Goal: Task Accomplishment & Management: Use online tool/utility

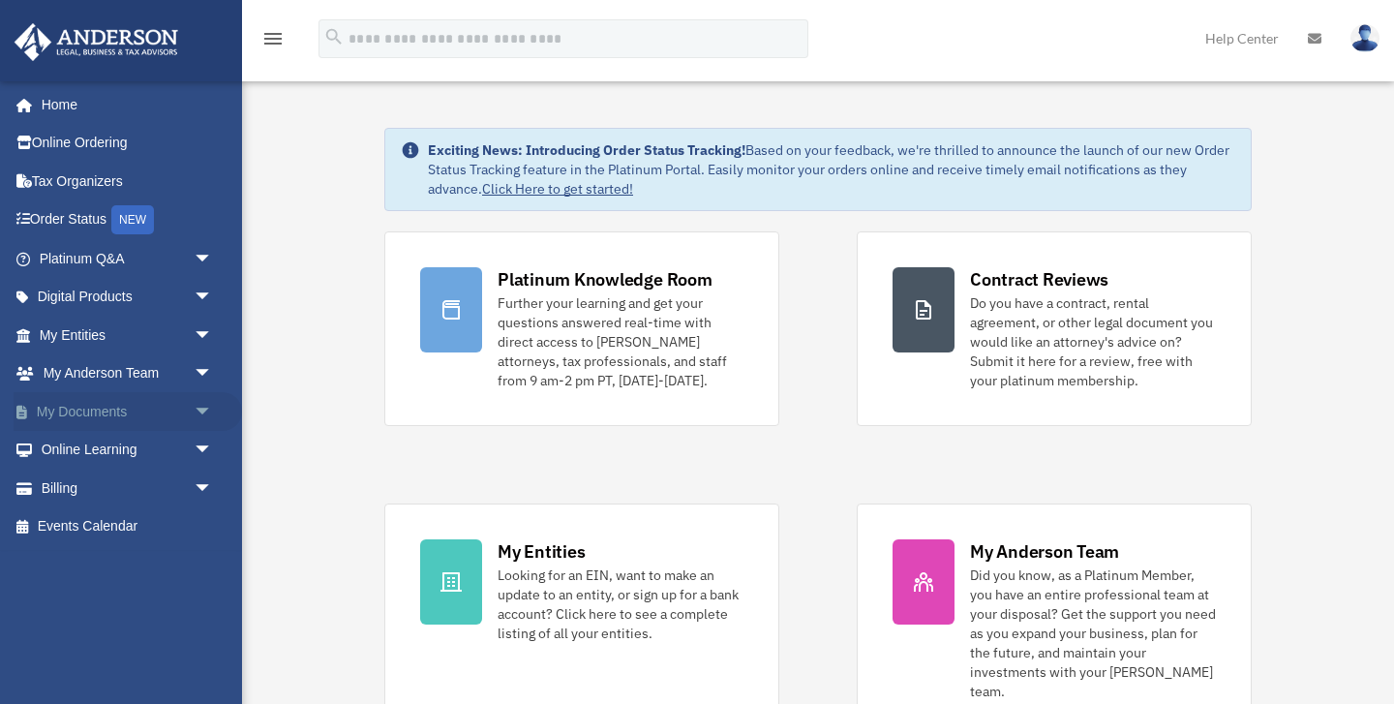
click at [201, 410] on span "arrow_drop_down" at bounding box center [213, 412] width 39 height 40
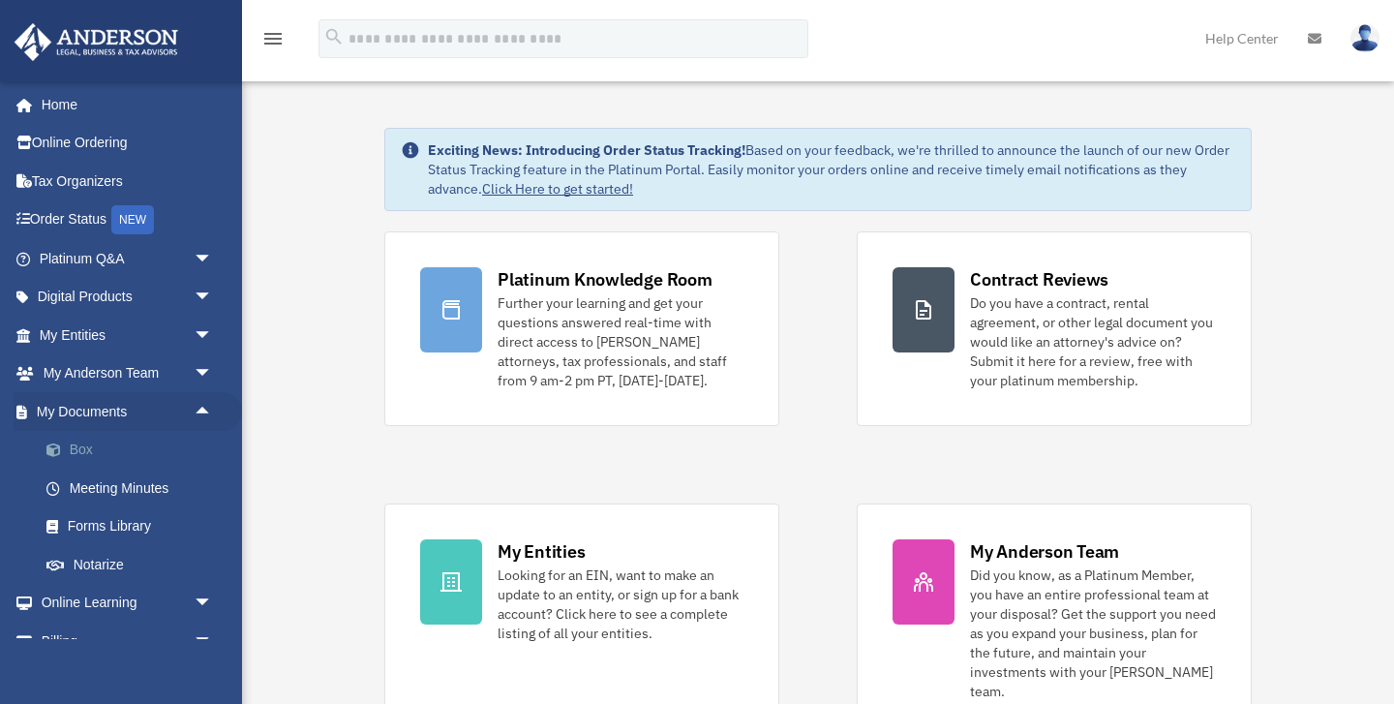
click at [114, 448] on link "Box" at bounding box center [134, 450] width 215 height 39
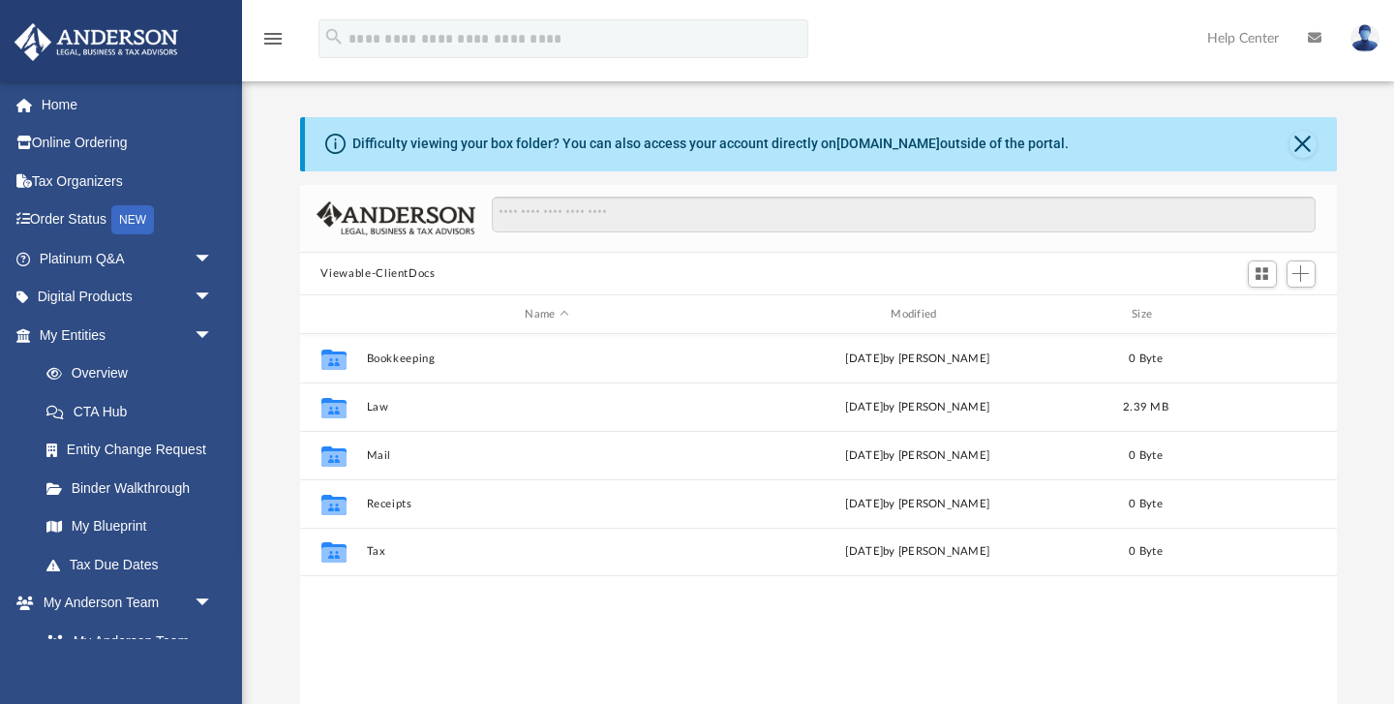
scroll to position [440, 1037]
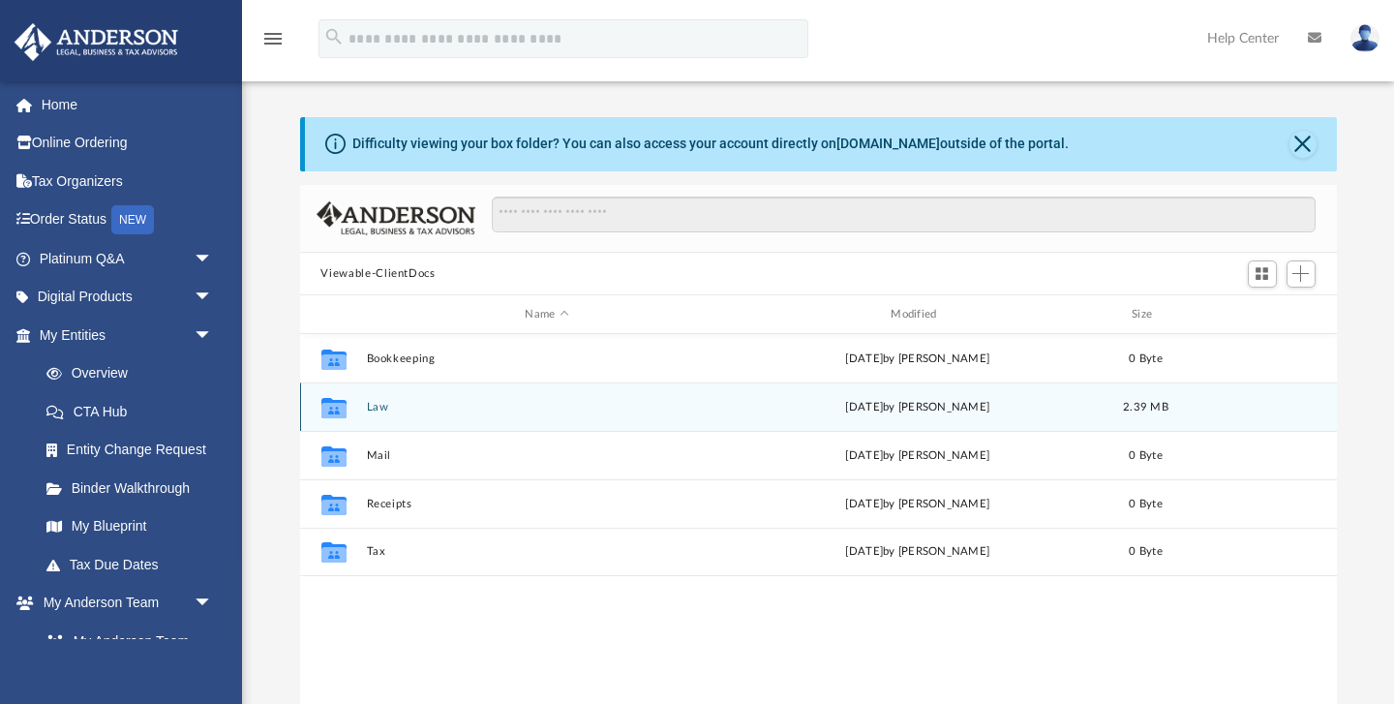
click at [379, 409] on button "Law" at bounding box center [547, 407] width 362 height 13
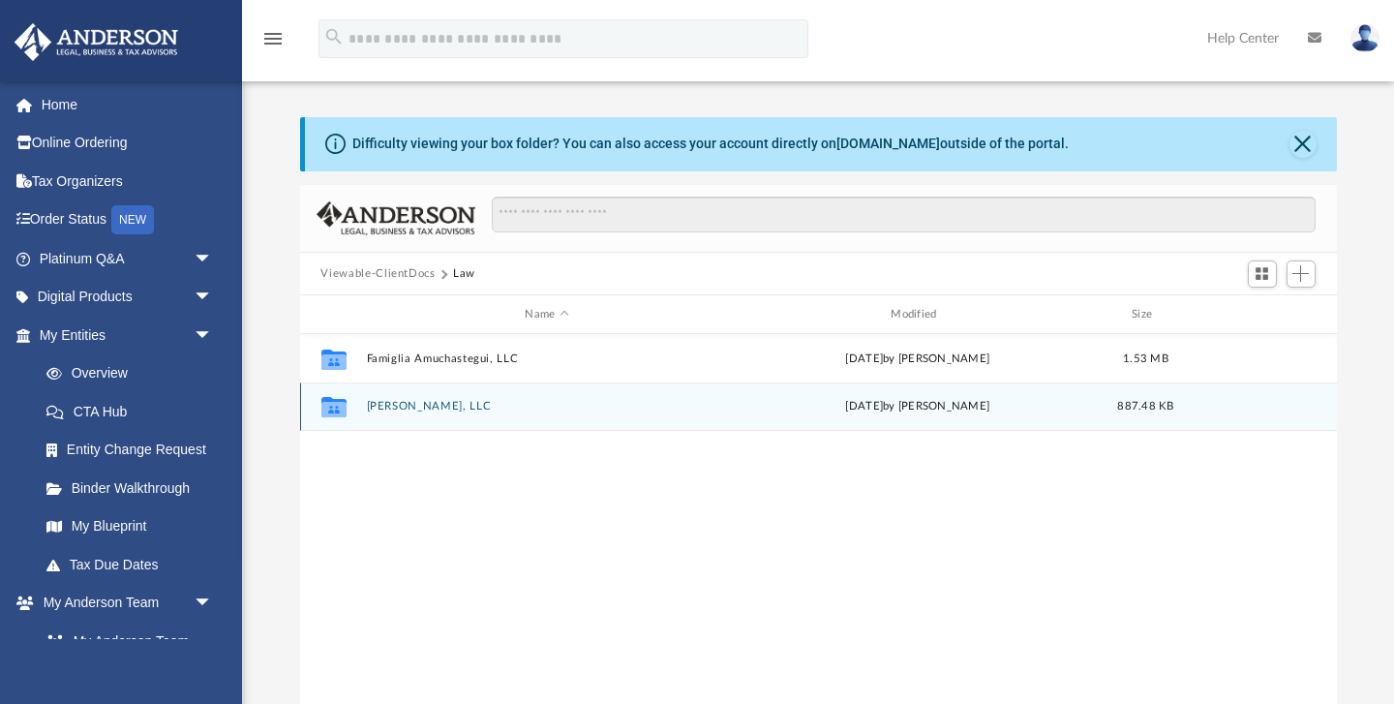
click at [409, 406] on button "Rex Monaco, LLC" at bounding box center [547, 407] width 362 height 13
click at [415, 411] on button "Rex Monaco, LLC - SS-4.pdf" at bounding box center [547, 407] width 362 height 13
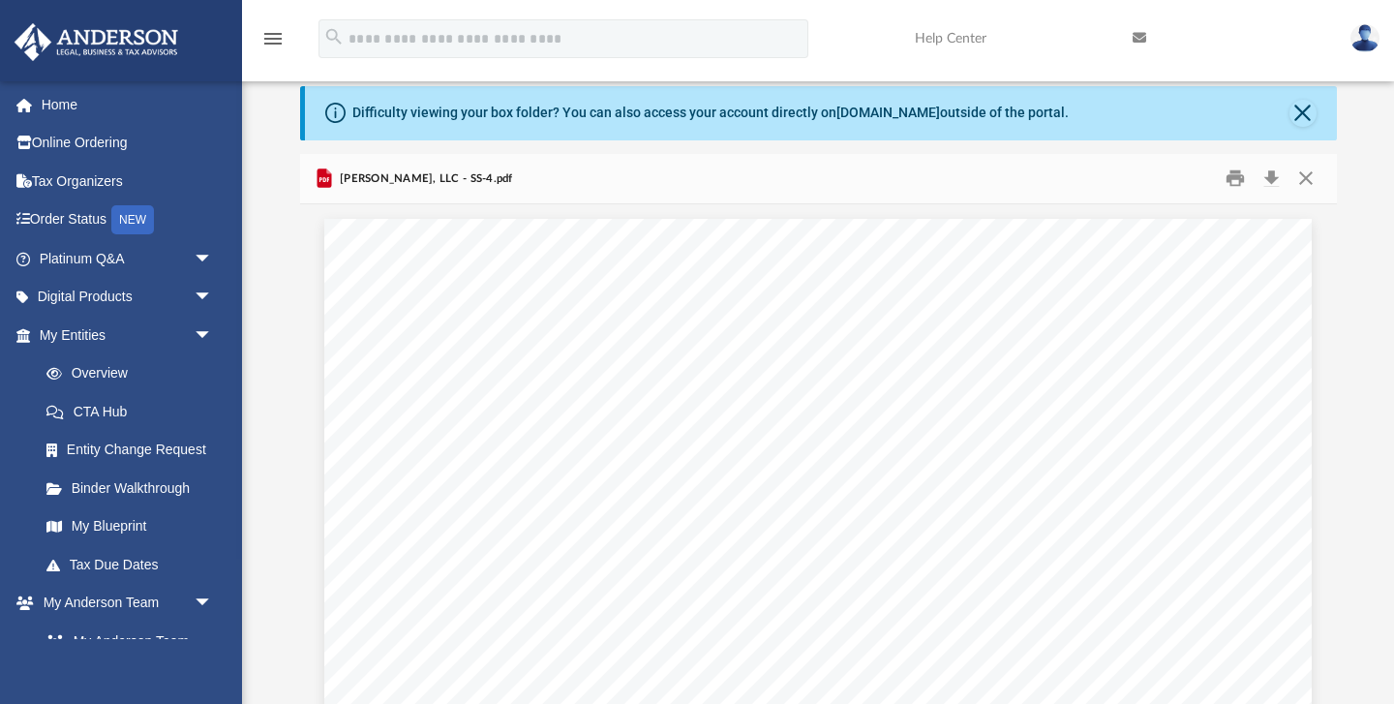
scroll to position [0, 0]
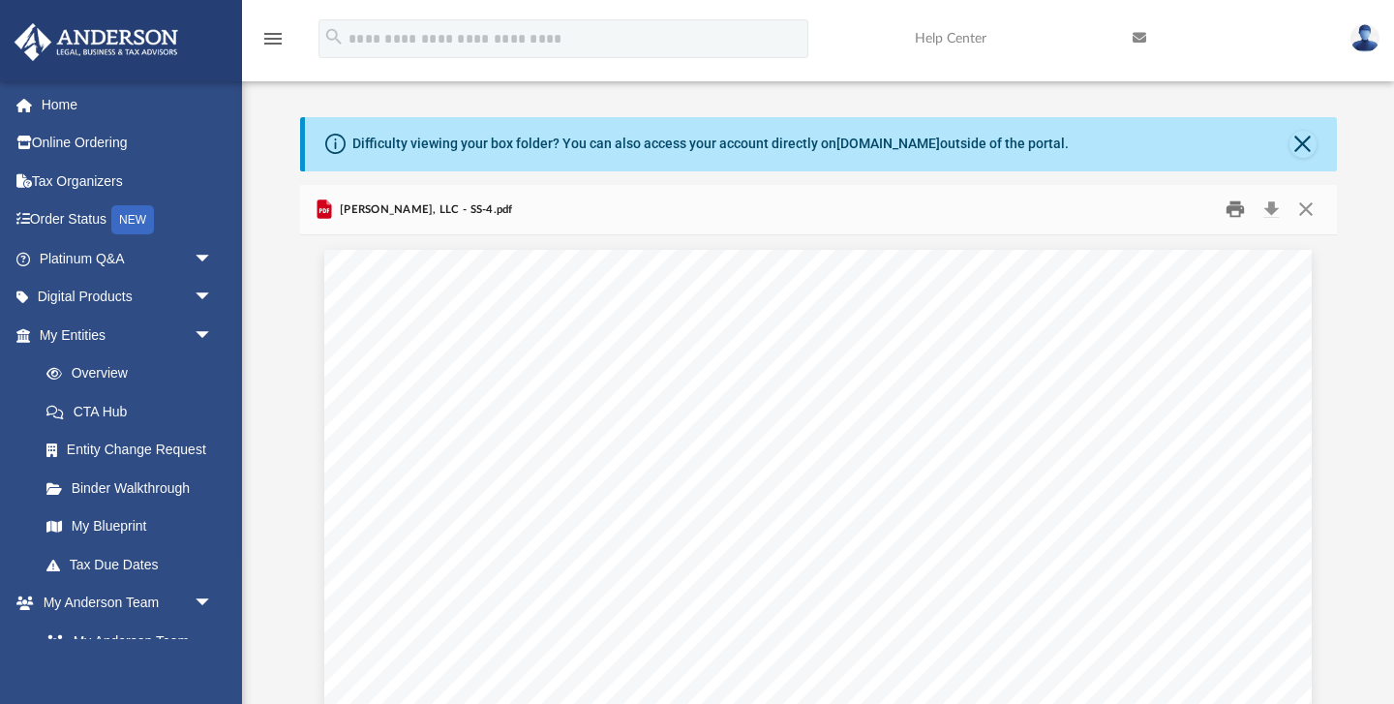
click at [1235, 211] on button "Print" at bounding box center [1235, 210] width 39 height 30
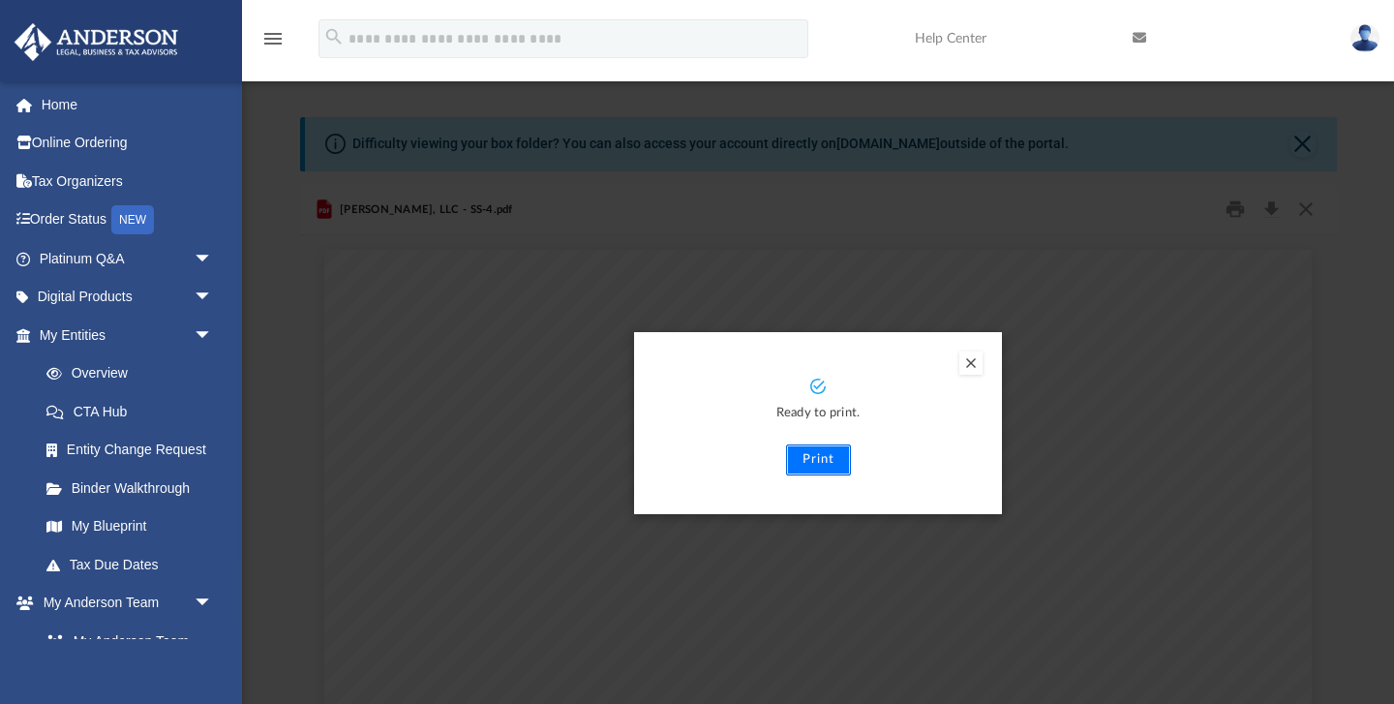
click at [820, 458] on button "Print" at bounding box center [818, 459] width 65 height 31
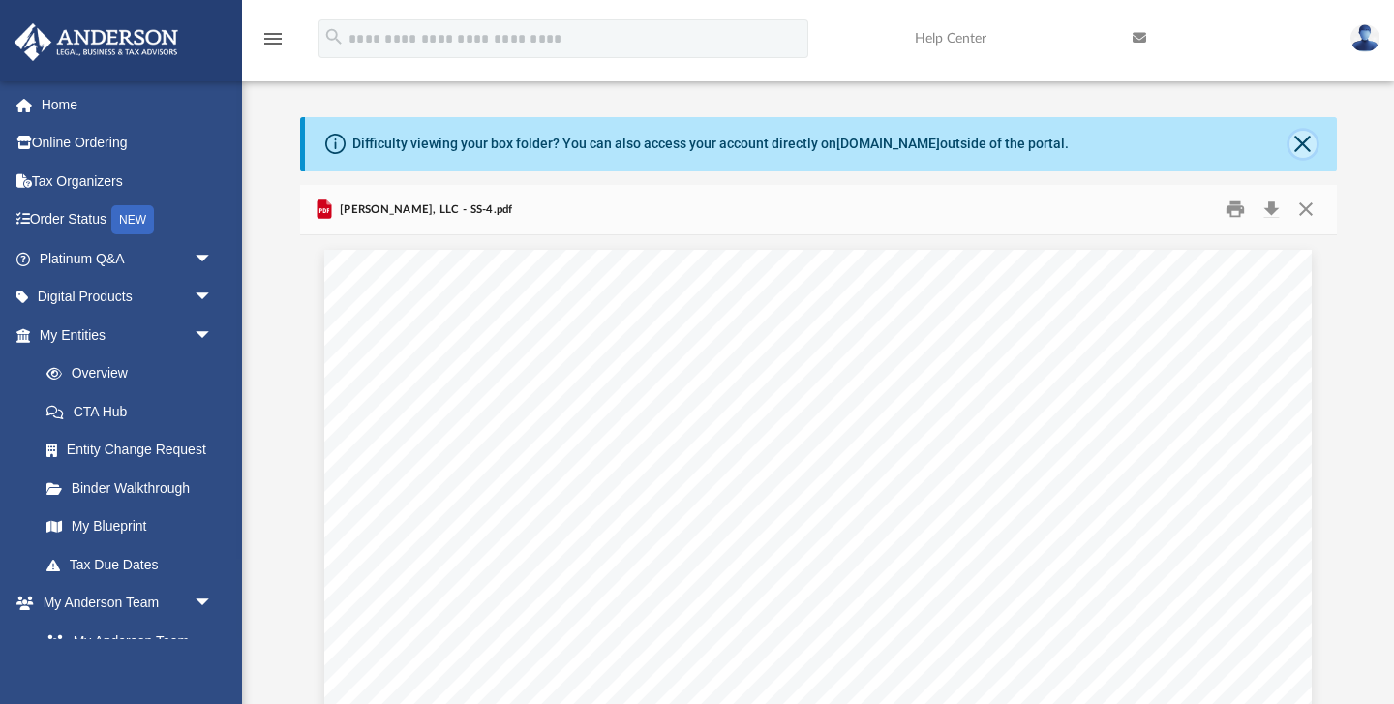
click at [1312, 146] on button "Close" at bounding box center [1303, 144] width 27 height 27
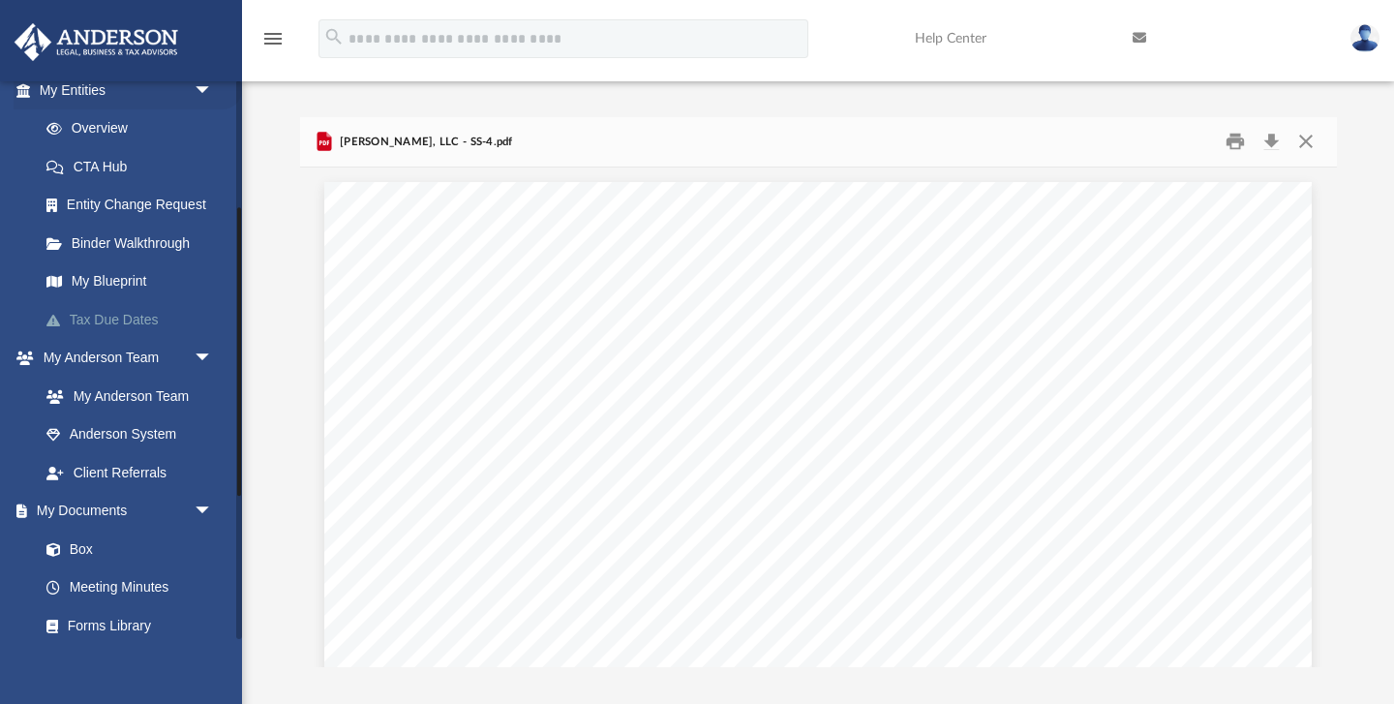
scroll to position [255, 0]
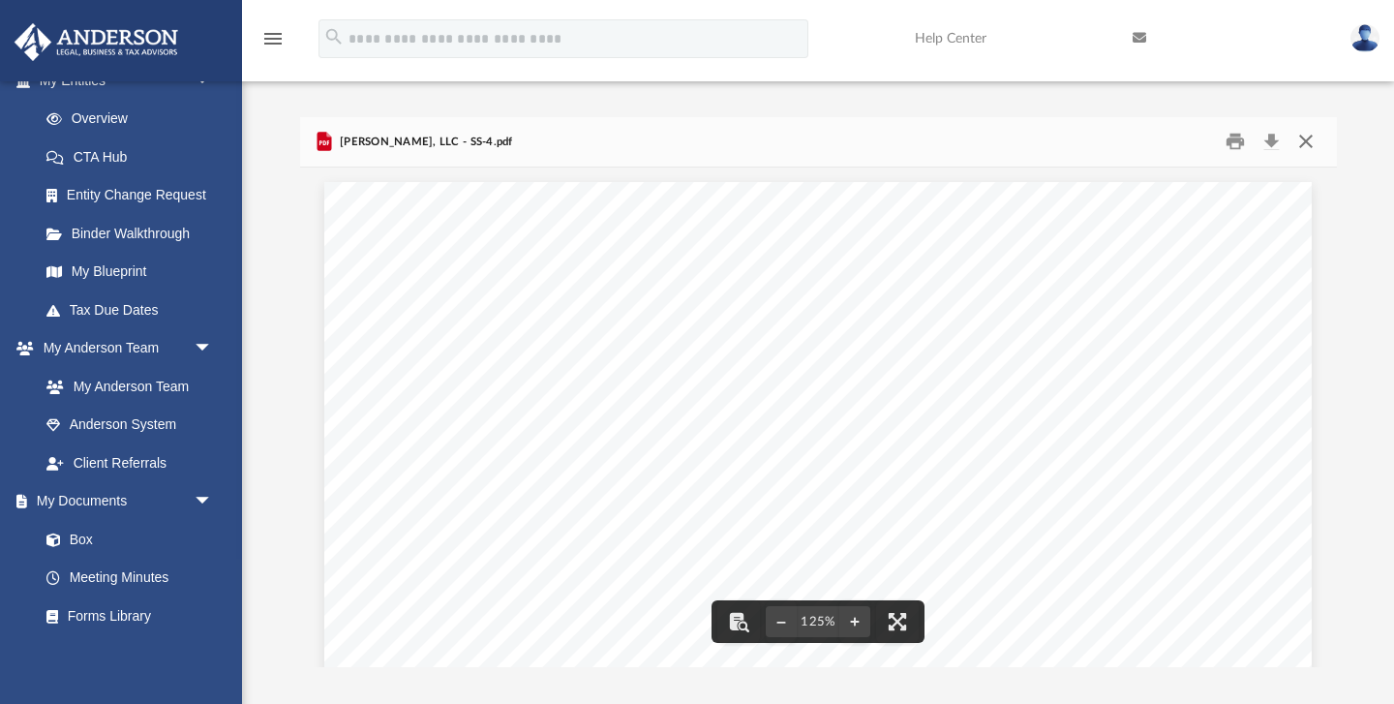
click at [1304, 140] on button "Close" at bounding box center [1306, 142] width 35 height 30
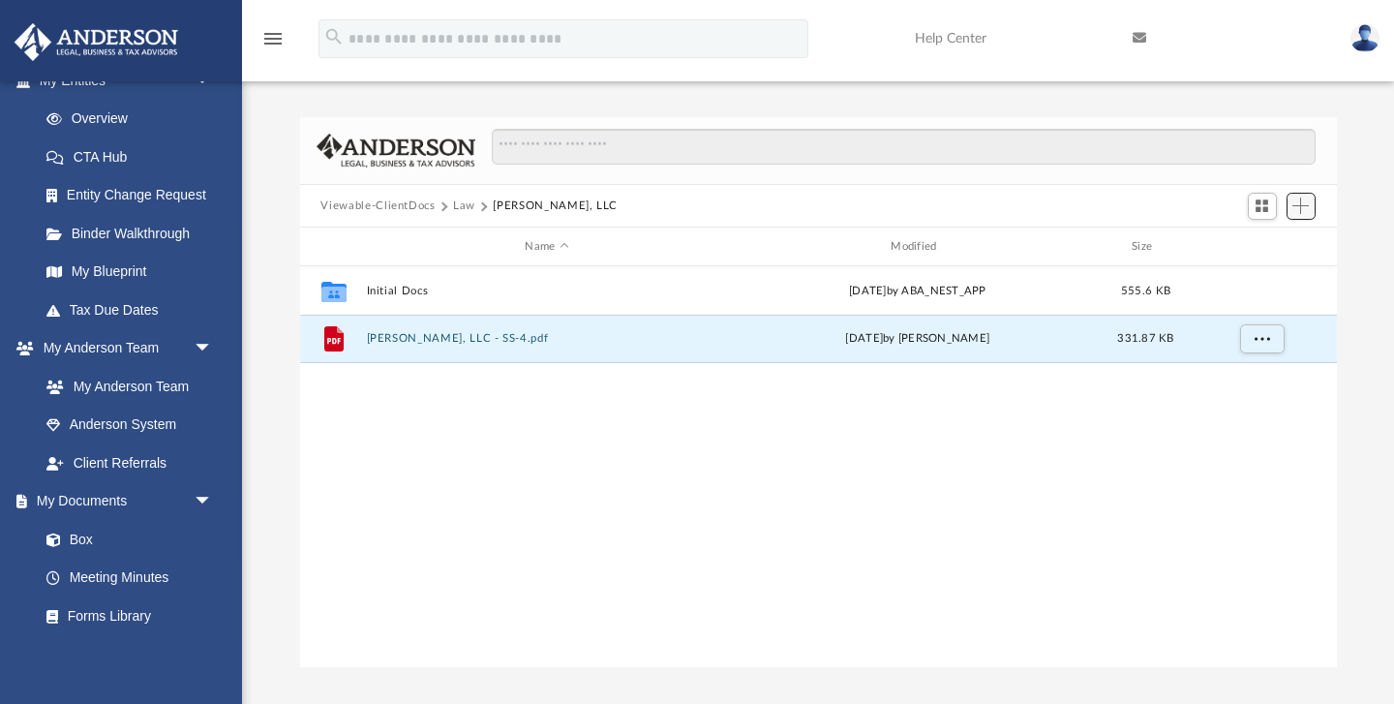
click at [1301, 207] on span "Add" at bounding box center [1301, 206] width 16 height 16
click at [1282, 248] on li "Upload" at bounding box center [1273, 244] width 62 height 20
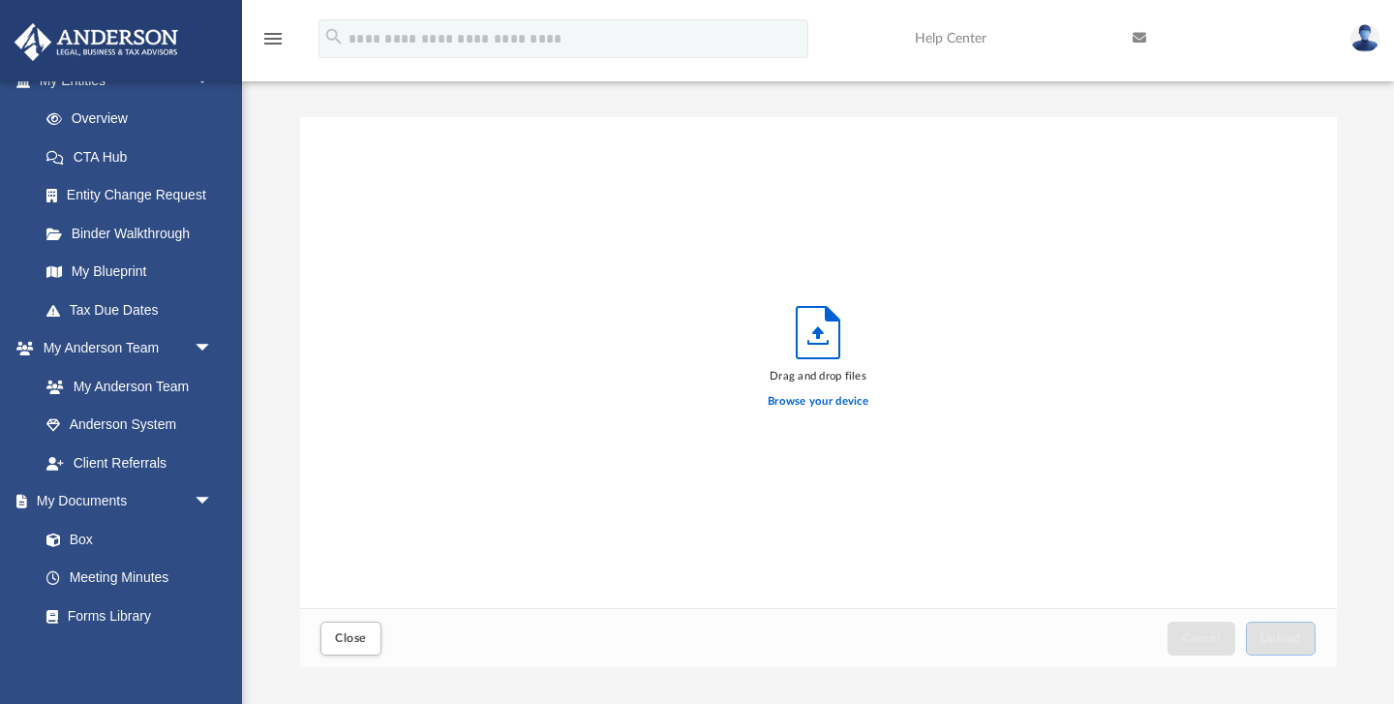
scroll to position [491, 1037]
click at [809, 340] on icon "Upload" at bounding box center [818, 332] width 43 height 51
click at [805, 396] on label "Browse your device" at bounding box center [818, 401] width 101 height 17
click at [0, 0] on input "Browse your device" at bounding box center [0, 0] width 0 height 0
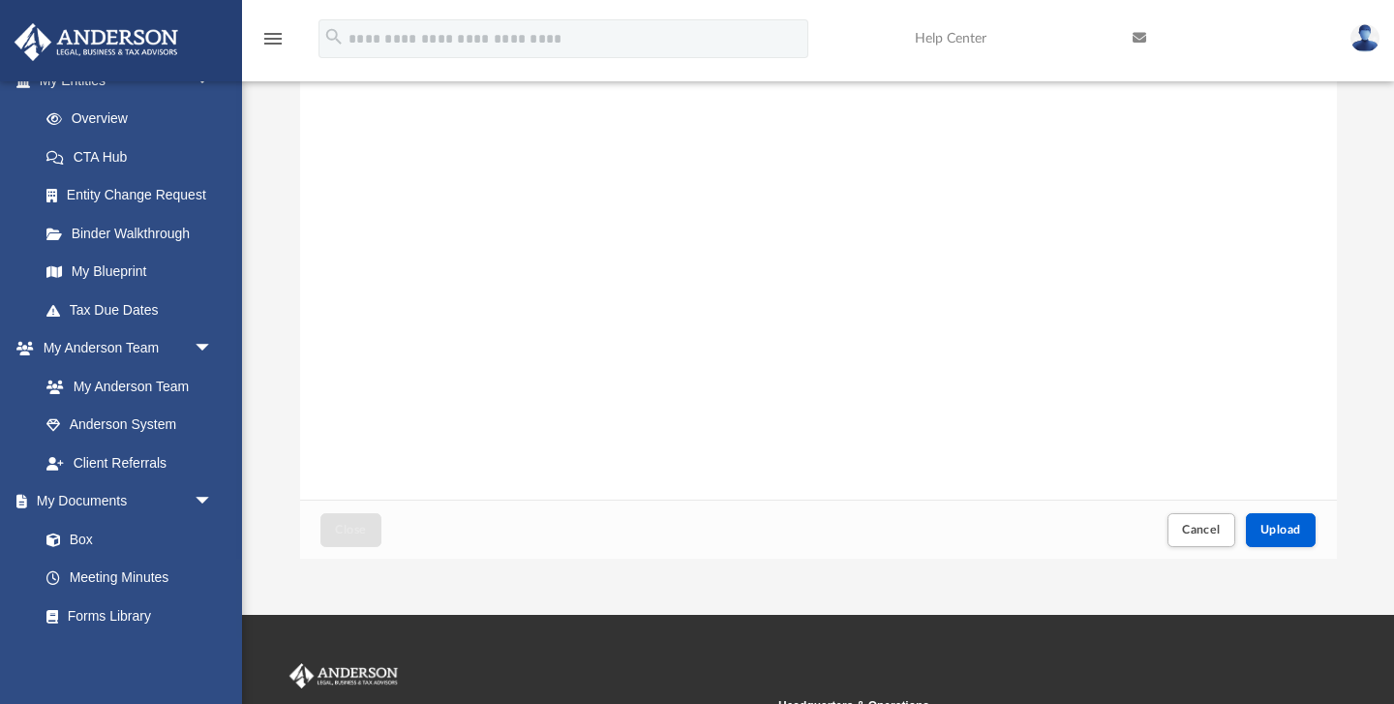
scroll to position [110, 0]
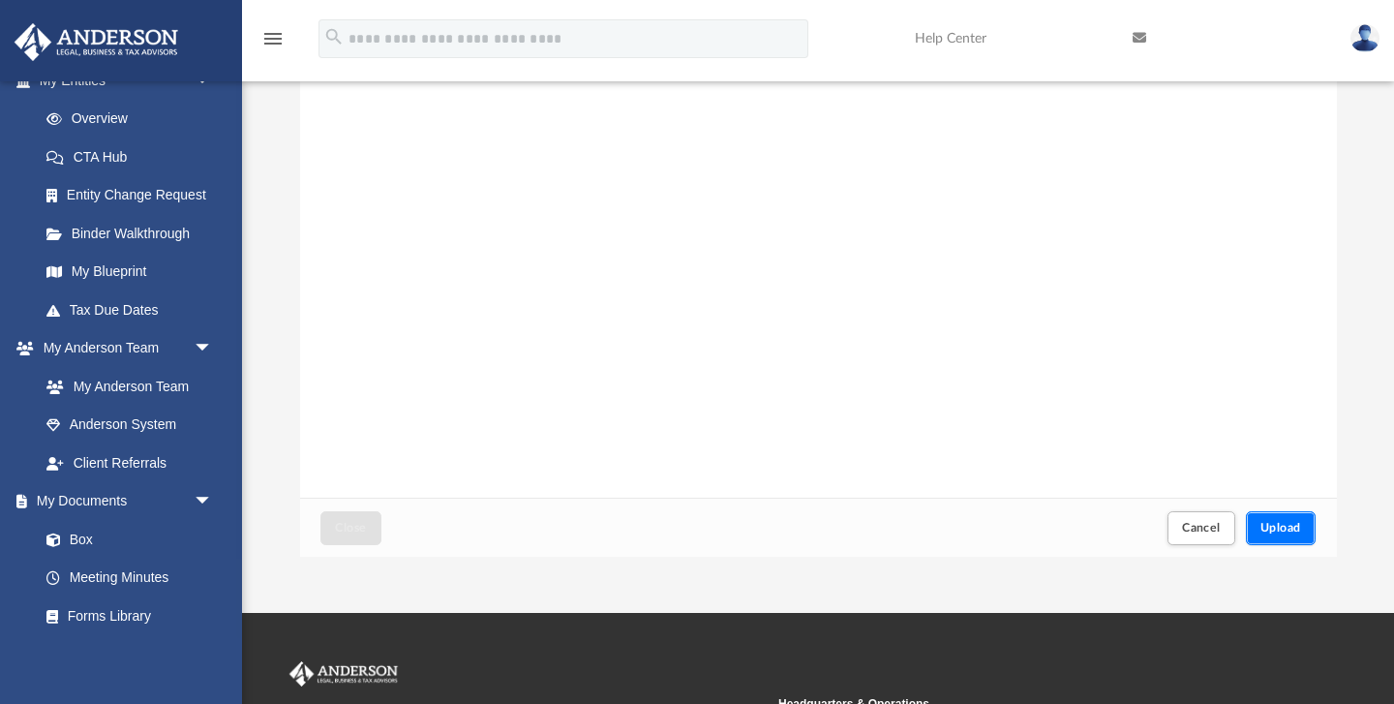
click at [1287, 529] on span "Upload" at bounding box center [1281, 528] width 41 height 12
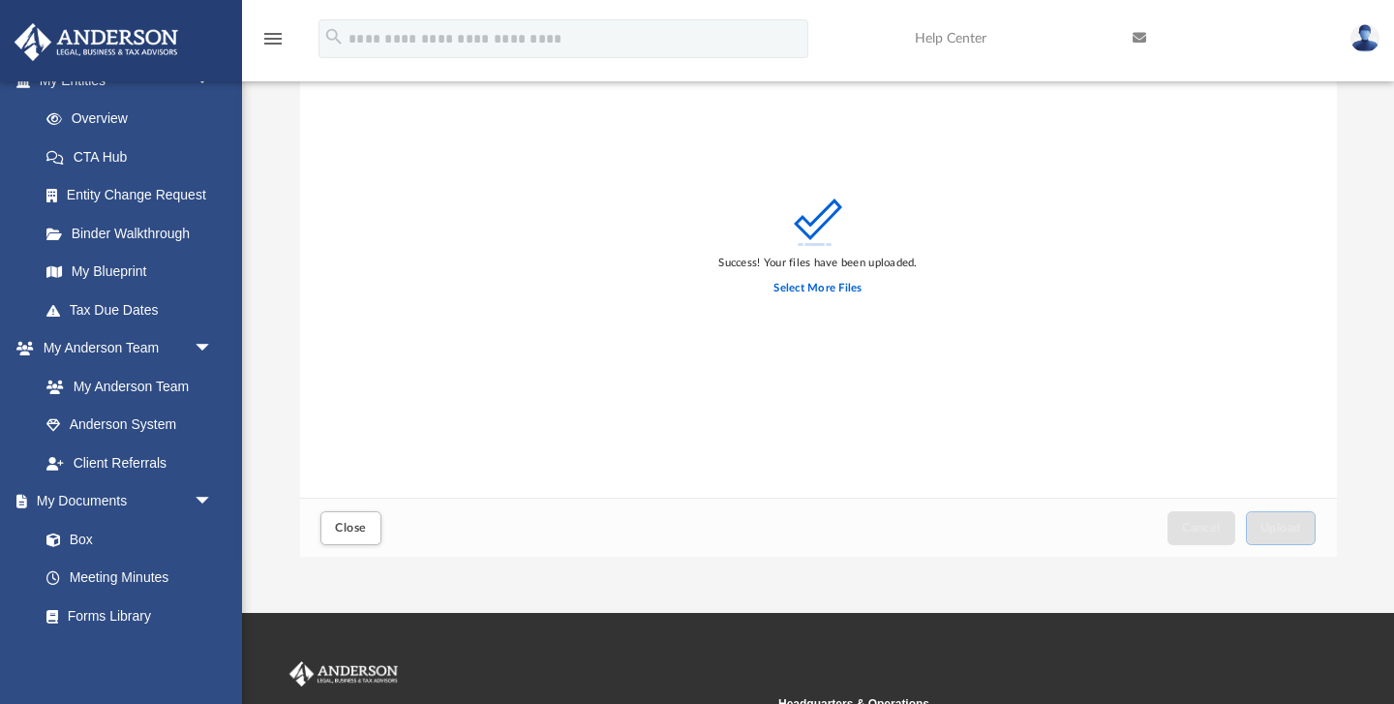
click at [935, 498] on div "Success! Your files have been uploaded. Select More Files" at bounding box center [818, 253] width 1037 height 492
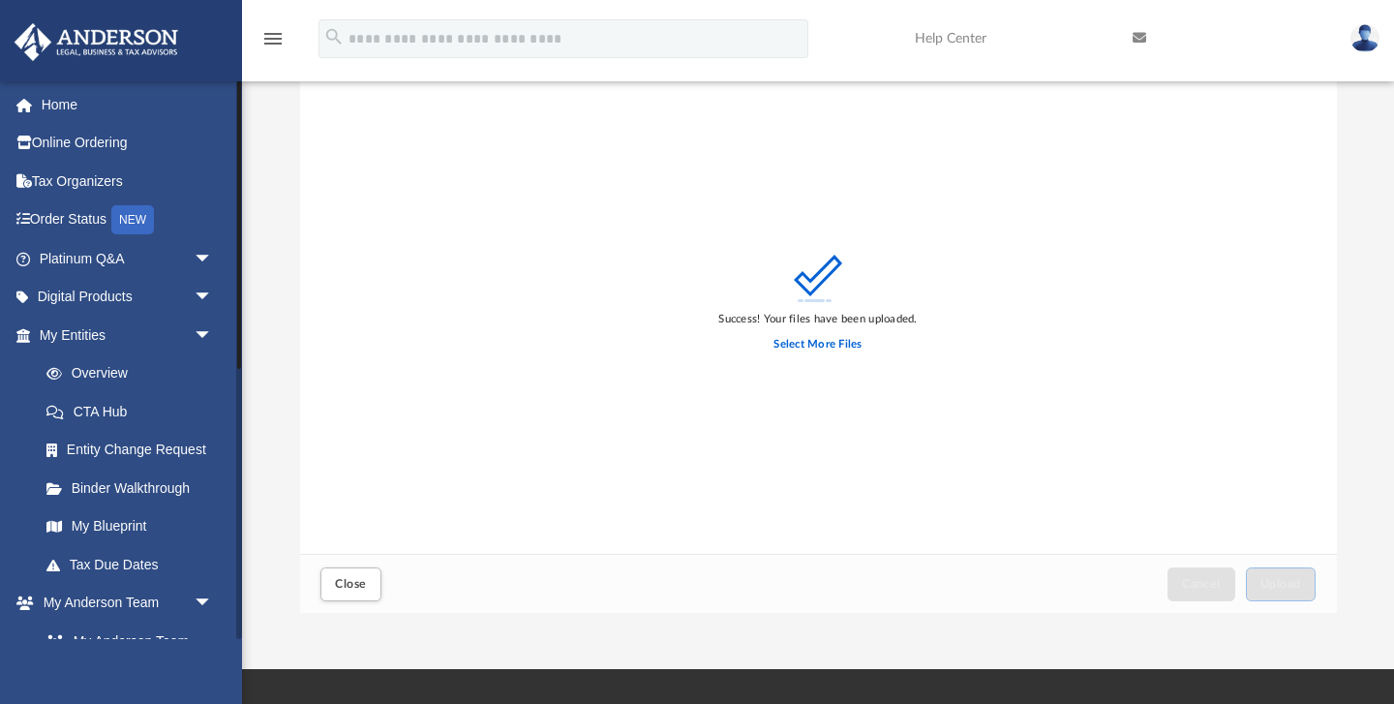
scroll to position [0, 0]
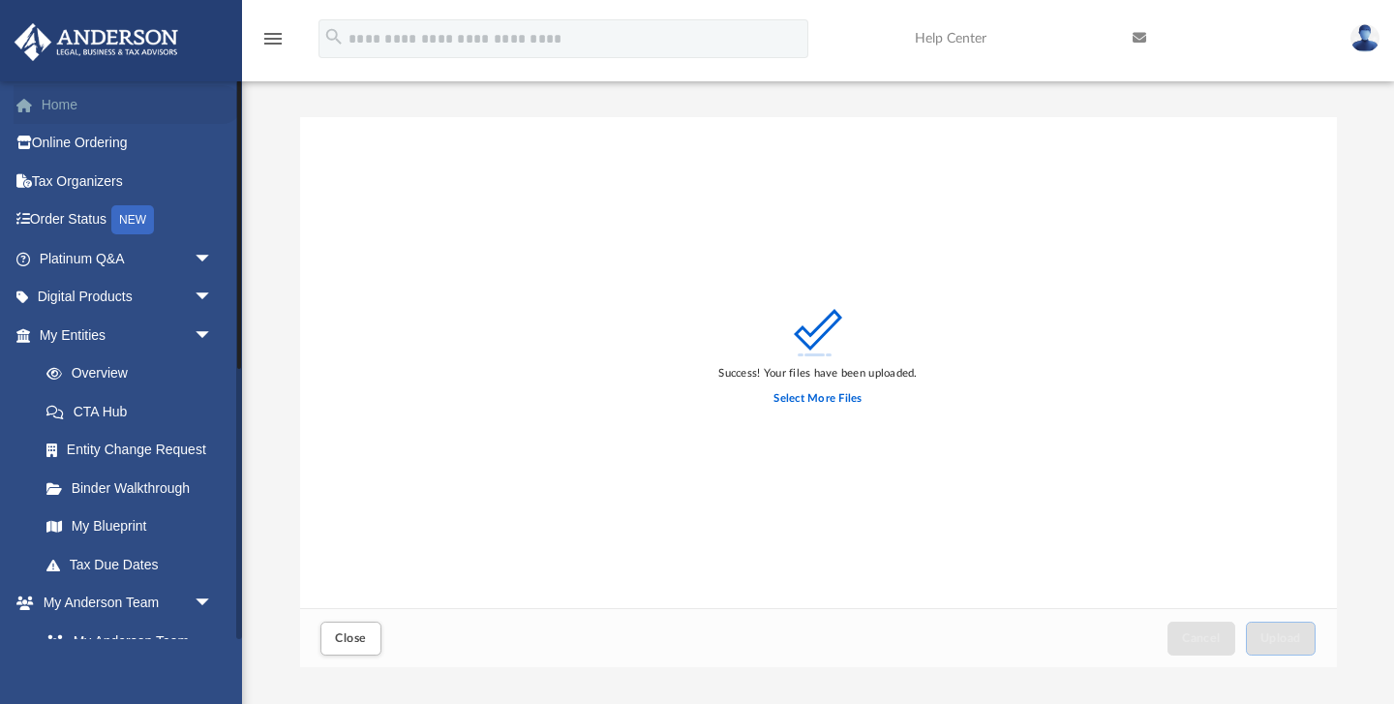
click at [48, 115] on link "Home" at bounding box center [128, 104] width 228 height 39
click at [51, 102] on link "Home" at bounding box center [128, 104] width 228 height 39
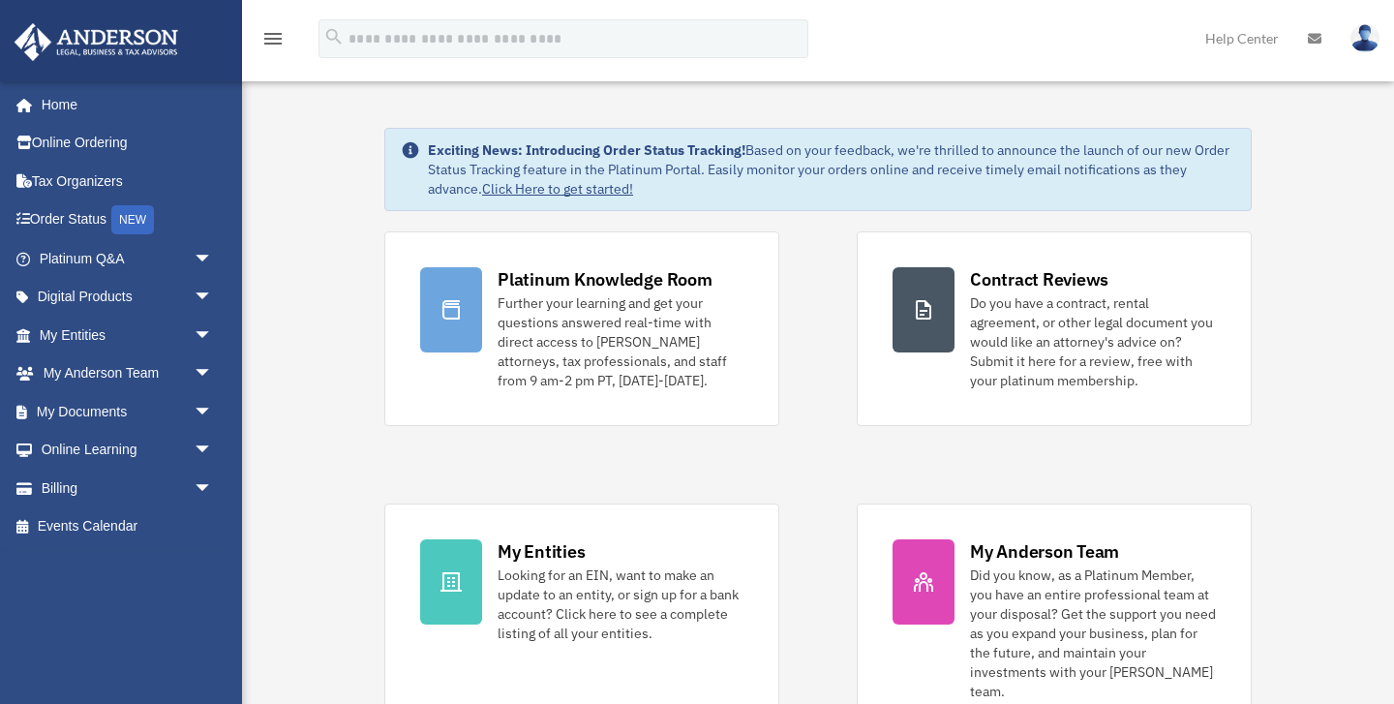
click at [1256, 42] on link "Help Center" at bounding box center [1242, 38] width 103 height 76
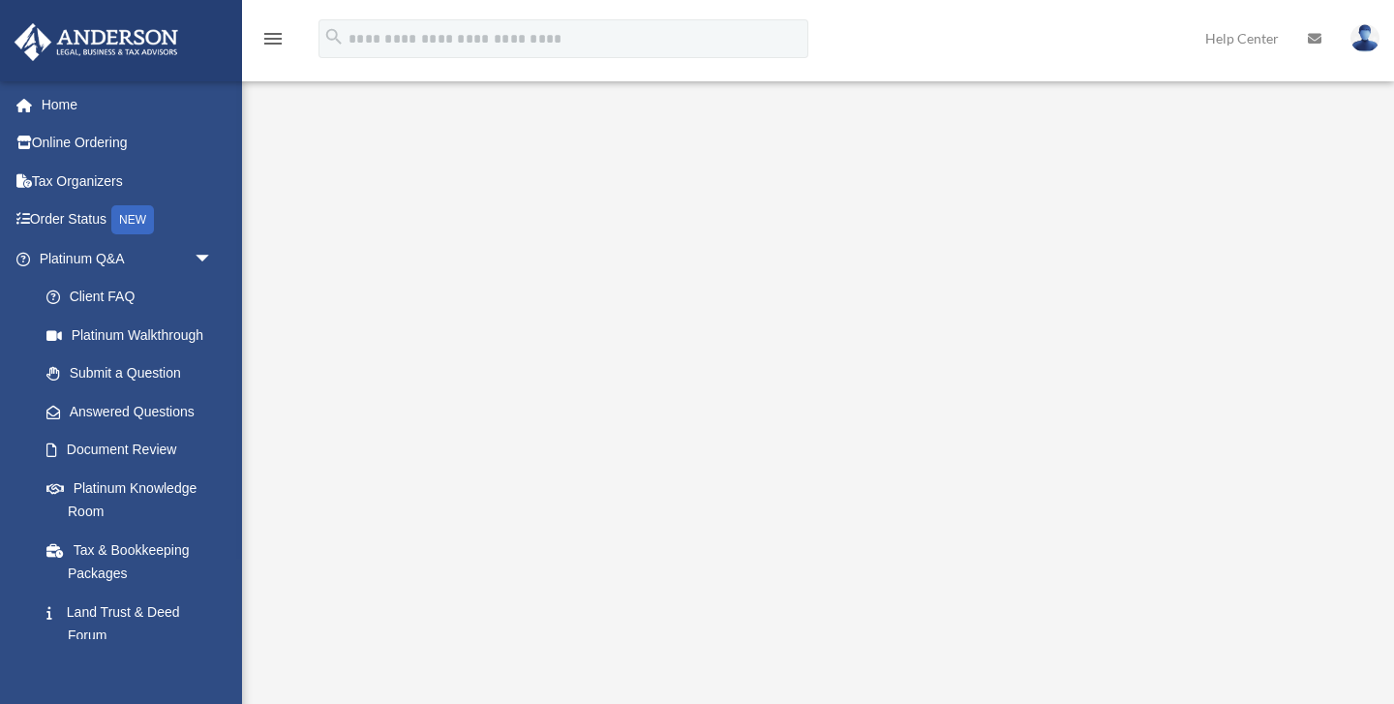
scroll to position [50, 0]
click at [1366, 39] on img at bounding box center [1365, 38] width 29 height 28
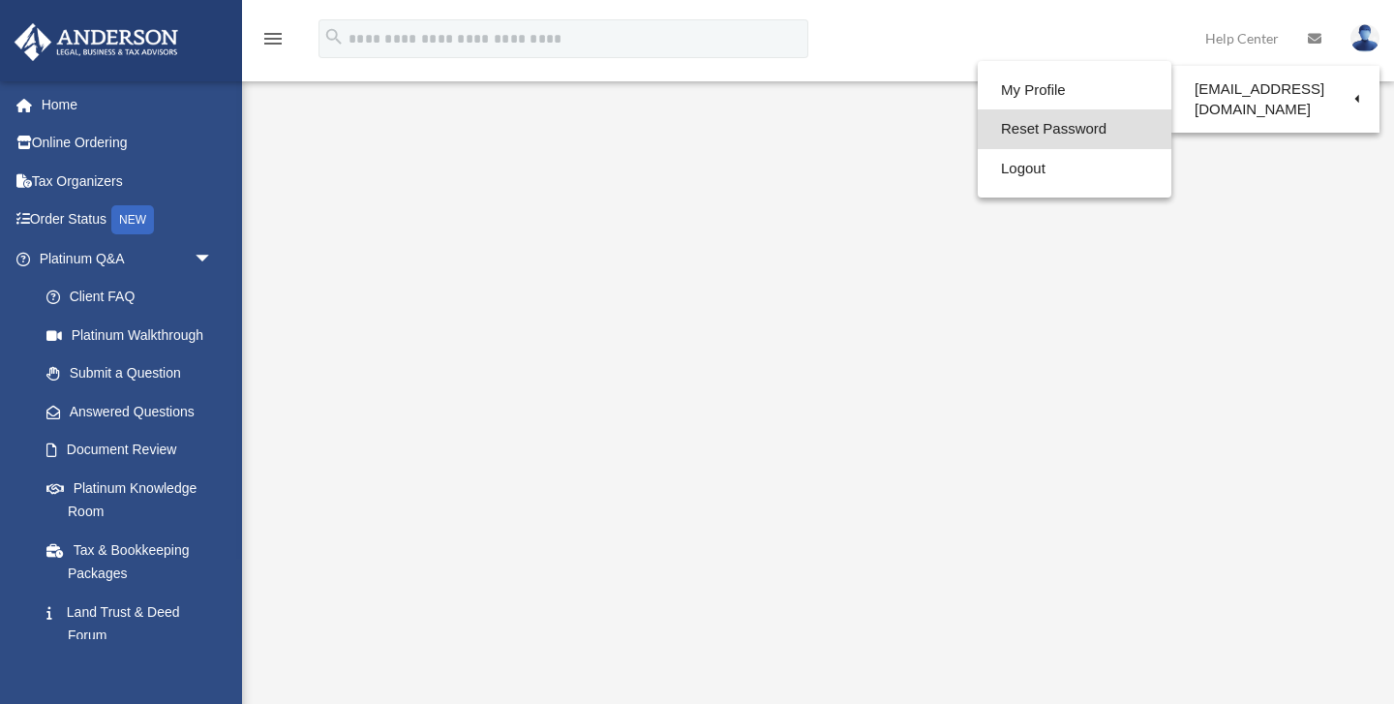
click at [1091, 136] on link "Reset Password" at bounding box center [1075, 129] width 194 height 40
